Goal: Information Seeking & Learning: Learn about a topic

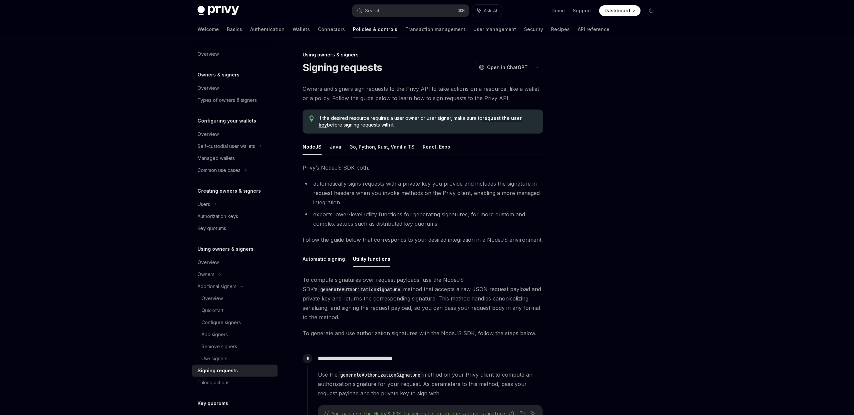
scroll to position [24, 0]
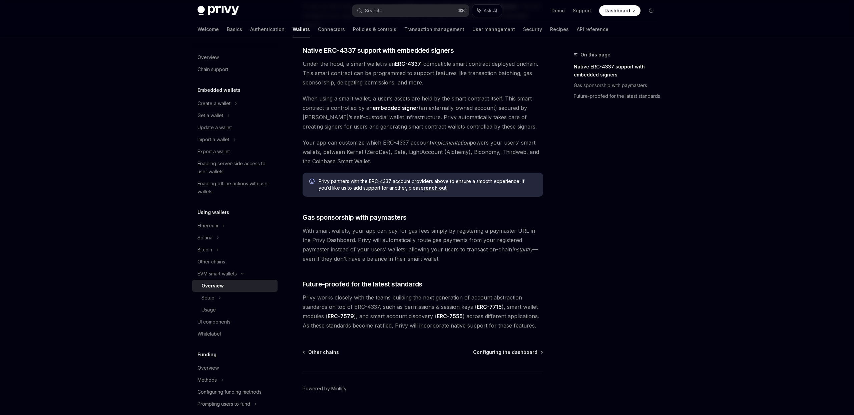
scroll to position [369, 0]
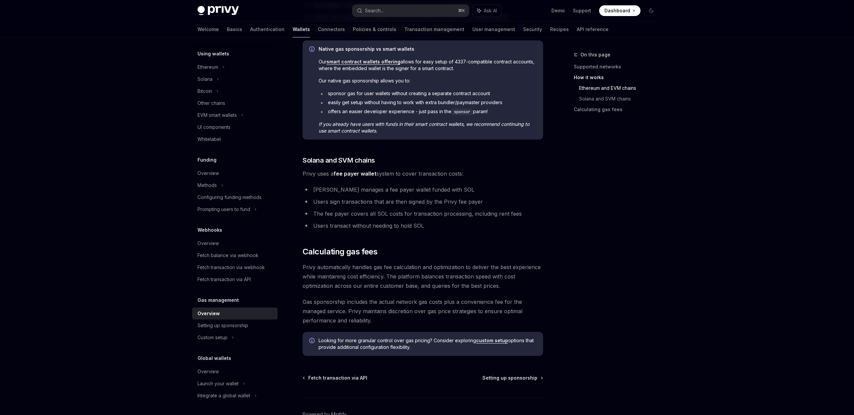
scroll to position [330, 0]
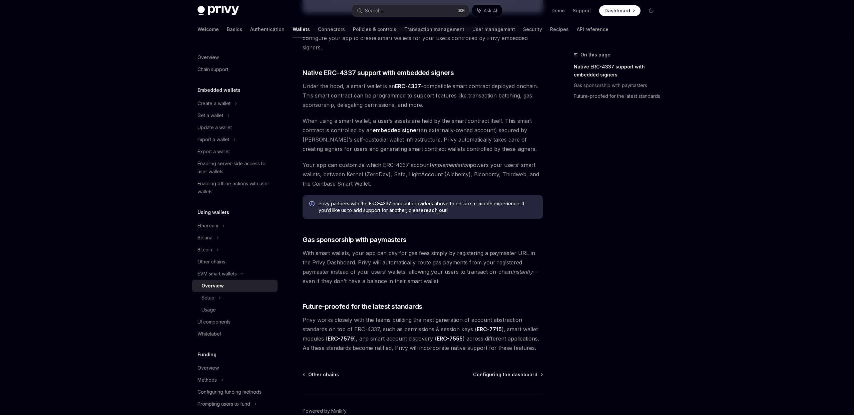
scroll to position [348, 0]
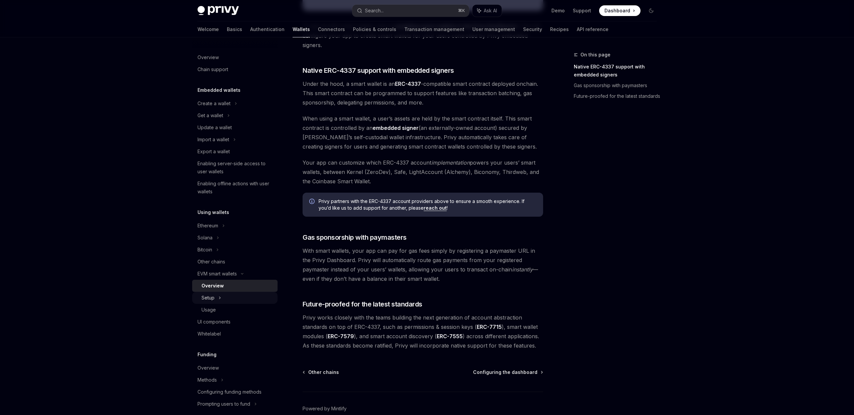
click at [230, 300] on div "Setup" at bounding box center [234, 298] width 85 height 12
type textarea "*"
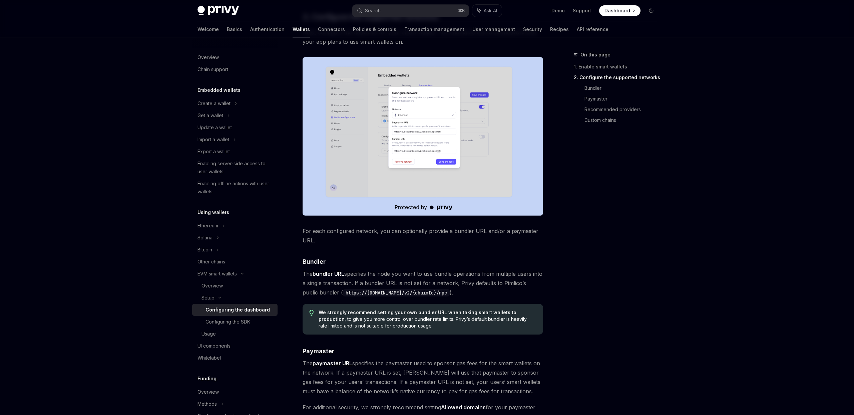
scroll to position [390, 0]
